Goal: Task Accomplishment & Management: Manage account settings

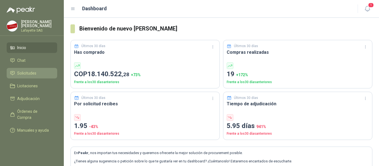
click at [27, 70] on link "Solicitudes" at bounding box center [32, 73] width 51 height 11
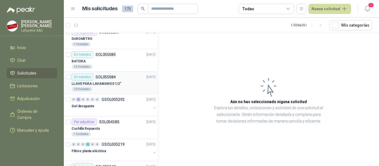
scroll to position [83, 0]
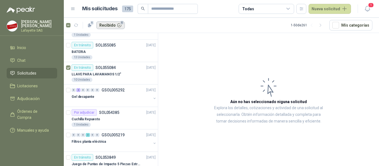
click at [120, 24] on button "Recibido 1" at bounding box center [110, 25] width 29 height 8
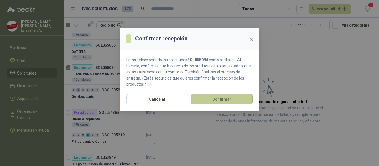
click at [219, 101] on button "Confirmar" at bounding box center [222, 99] width 62 height 11
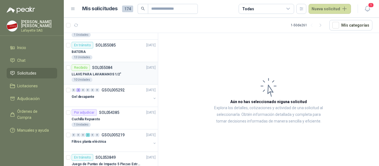
click at [120, 70] on div "Recibido SOL055084 [DATE]" at bounding box center [114, 67] width 84 height 7
